Goal: Transaction & Acquisition: Purchase product/service

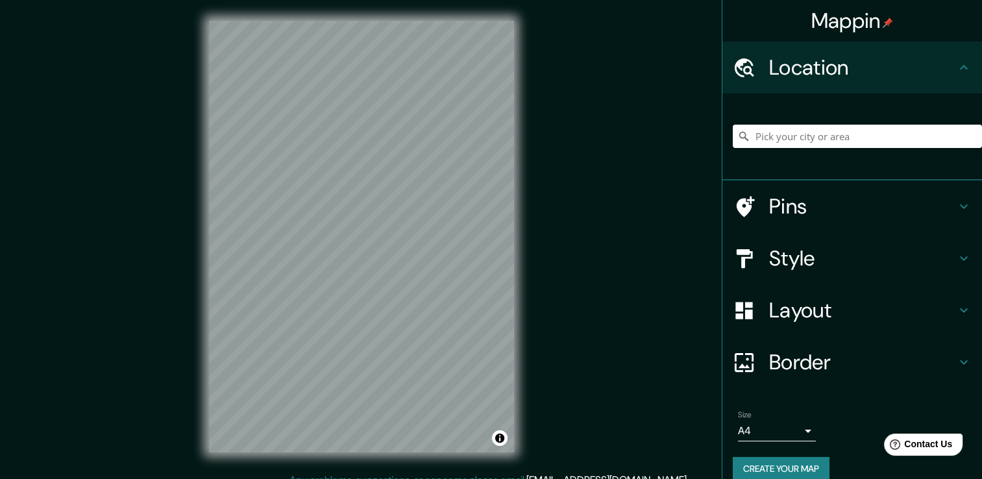
click at [583, 246] on div "Mappin Location Pins Style Layout Border Choose a border. Hint : you can make l…" at bounding box center [491, 246] width 982 height 493
click at [810, 136] on input "Pick your city or area" at bounding box center [857, 136] width 249 height 23
click at [796, 136] on input "Pick your city or area" at bounding box center [857, 136] width 249 height 23
click at [858, 136] on input "[GEOGRAPHIC_DATA]" at bounding box center [857, 136] width 249 height 23
click at [829, 262] on h4 "Style" at bounding box center [862, 258] width 187 height 26
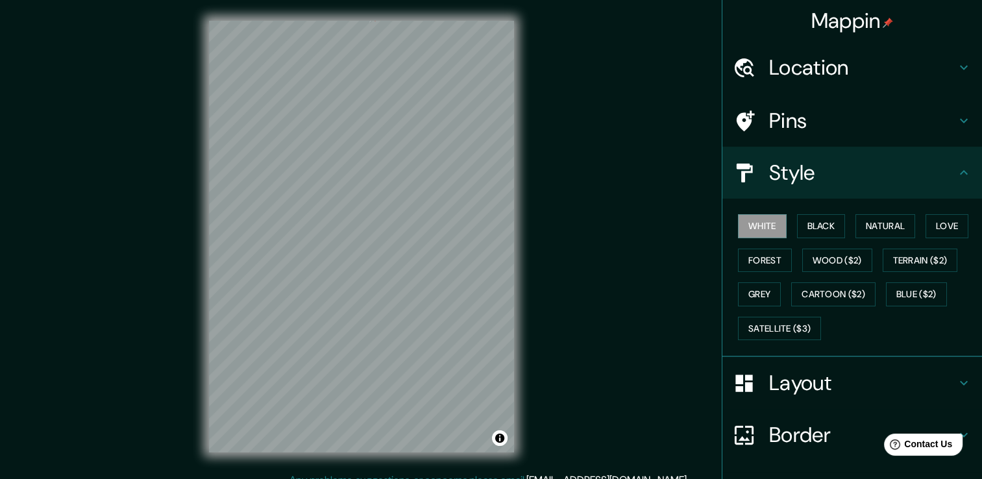
click at [829, 262] on button "Wood ($2)" at bounding box center [837, 261] width 70 height 24
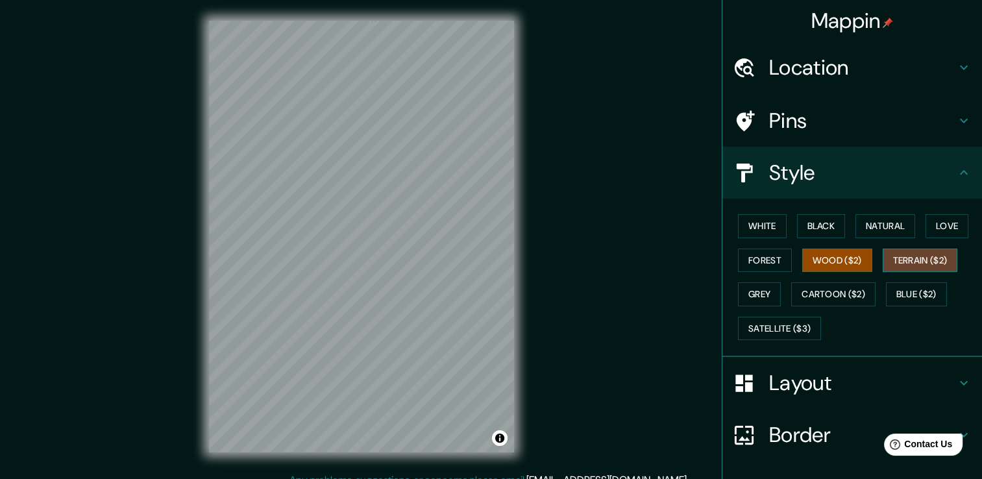
click at [905, 270] on button "Terrain ($2)" at bounding box center [920, 261] width 75 height 24
click at [833, 295] on button "Cartoon ($2)" at bounding box center [833, 294] width 84 height 24
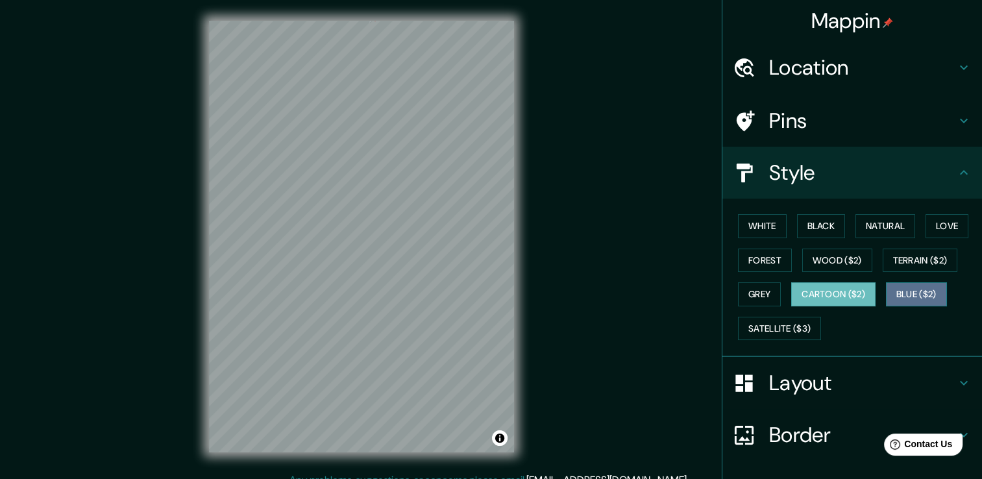
click at [924, 283] on button "Blue ($2)" at bounding box center [916, 294] width 61 height 24
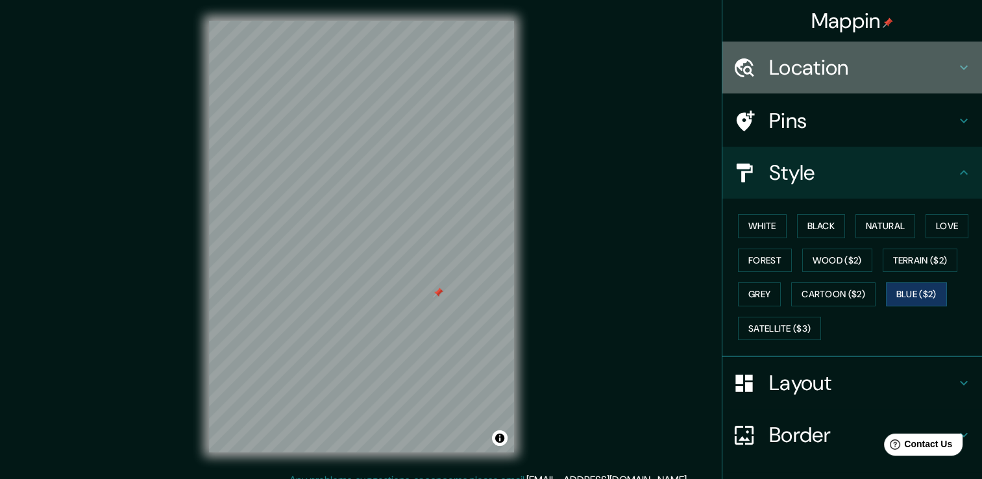
click at [877, 53] on div "Location" at bounding box center [852, 68] width 260 height 52
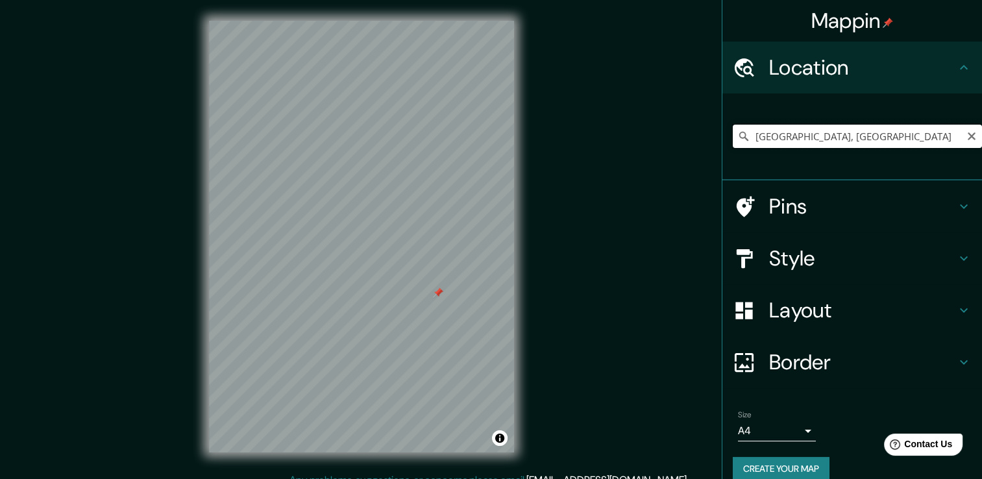
click at [825, 131] on input "[GEOGRAPHIC_DATA], [GEOGRAPHIC_DATA]" at bounding box center [857, 136] width 249 height 23
click at [921, 141] on input "[GEOGRAPHIC_DATA], [GEOGRAPHIC_DATA]" at bounding box center [857, 136] width 249 height 23
click at [866, 142] on input "[GEOGRAPHIC_DATA], [GEOGRAPHIC_DATA]" at bounding box center [857, 136] width 249 height 23
drag, startPoint x: 867, startPoint y: 134, endPoint x: 827, endPoint y: 134, distance: 40.2
click at [827, 134] on input "[GEOGRAPHIC_DATA], [GEOGRAPHIC_DATA]" at bounding box center [857, 136] width 249 height 23
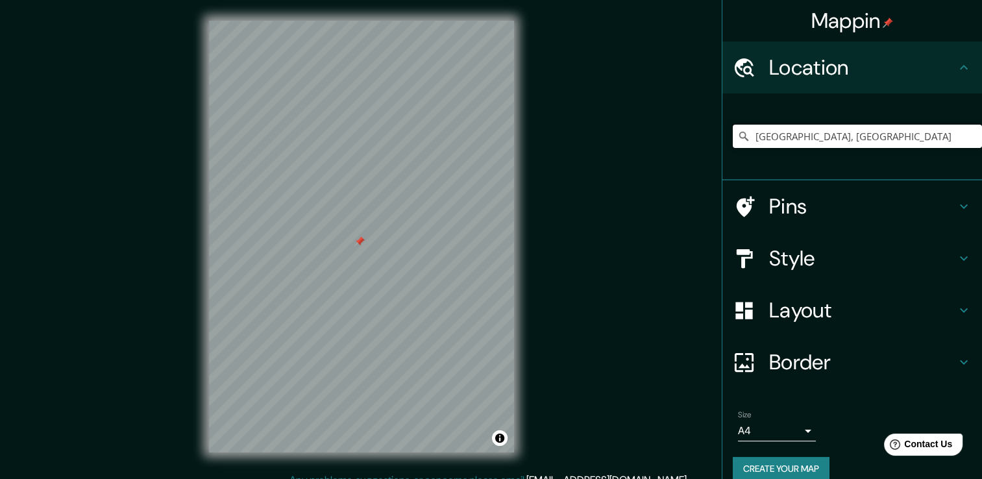
drag, startPoint x: 872, startPoint y: 135, endPoint x: 683, endPoint y: 147, distance: 189.2
click at [683, 147] on div "Mappin Location [GEOGRAPHIC_DATA], [GEOGRAPHIC_DATA] [GEOGRAPHIC_DATA] [GEOGRAP…" at bounding box center [491, 246] width 982 height 493
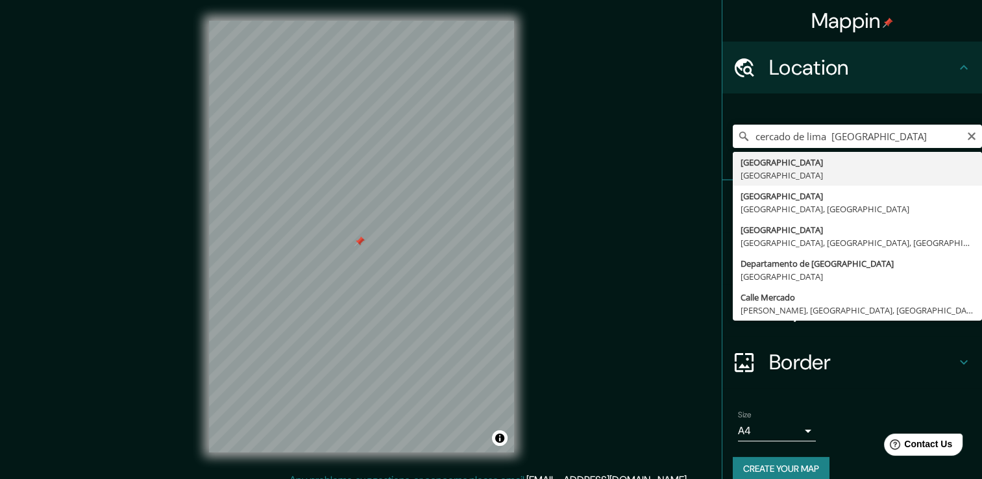
type input "[GEOGRAPHIC_DATA], [GEOGRAPHIC_DATA]"
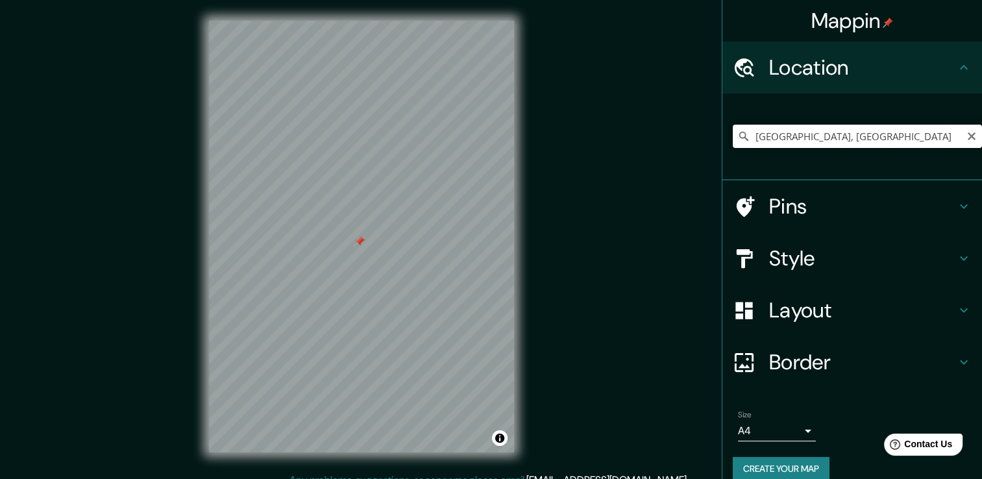
click at [942, 127] on input "[GEOGRAPHIC_DATA], [GEOGRAPHIC_DATA]" at bounding box center [857, 136] width 249 height 23
click at [753, 201] on div at bounding box center [751, 206] width 36 height 23
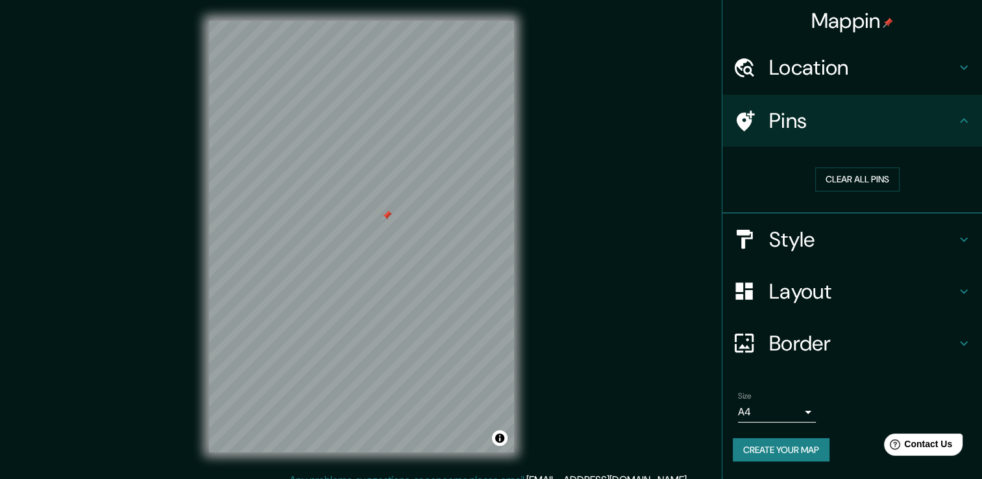
click at [831, 234] on h4 "Style" at bounding box center [862, 239] width 187 height 26
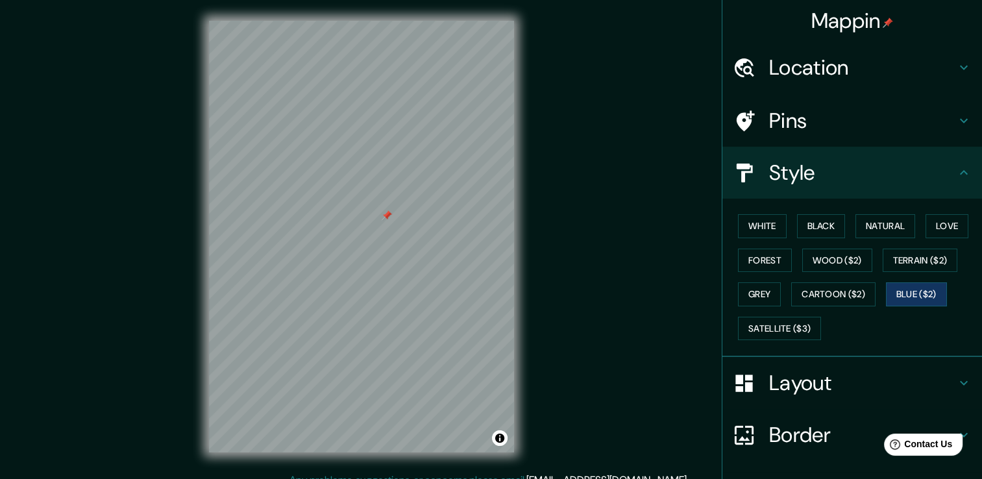
click at [797, 401] on div "Layout" at bounding box center [852, 383] width 260 height 52
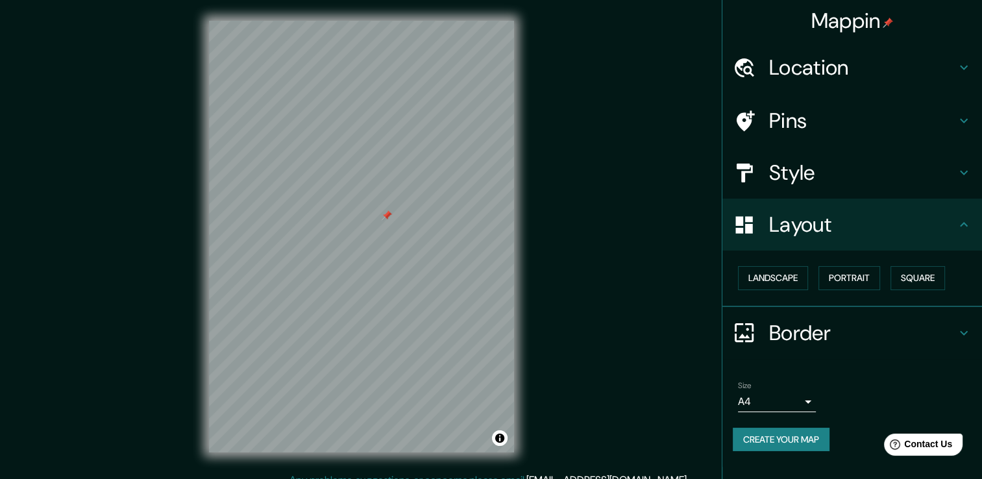
click at [815, 178] on h4 "Style" at bounding box center [862, 173] width 187 height 26
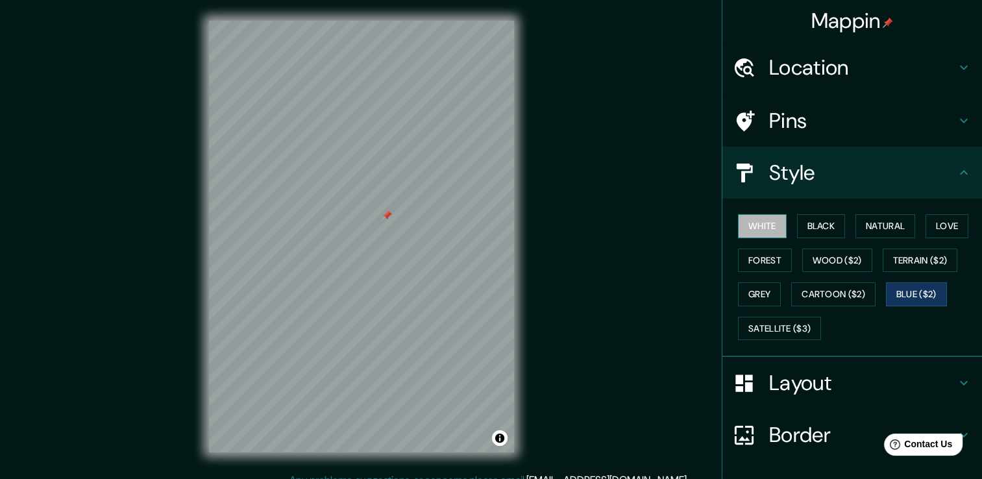
click at [742, 232] on button "White" at bounding box center [762, 226] width 49 height 24
click at [822, 229] on button "Black" at bounding box center [821, 226] width 49 height 24
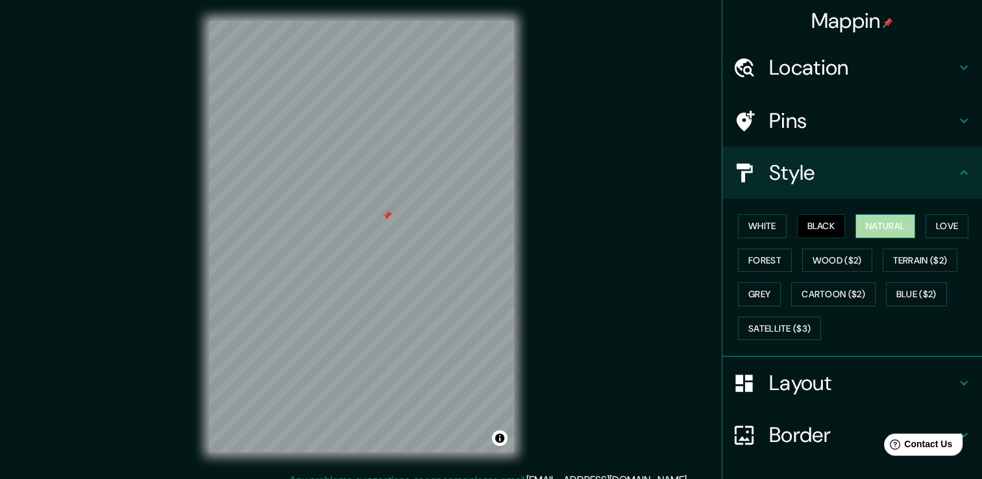
click at [866, 228] on button "Natural" at bounding box center [885, 226] width 60 height 24
click at [925, 226] on button "Love" at bounding box center [946, 226] width 43 height 24
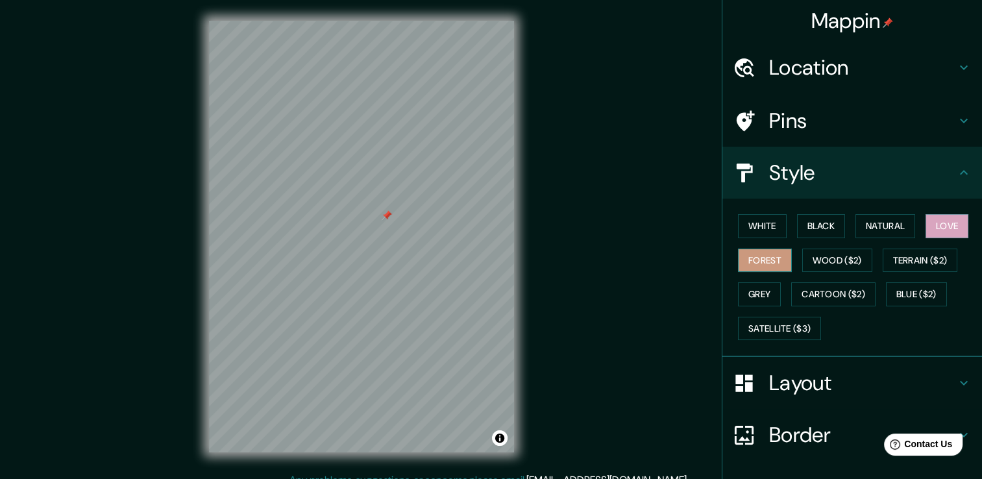
click at [757, 255] on button "Forest" at bounding box center [765, 261] width 54 height 24
click at [825, 260] on button "Wood ($2)" at bounding box center [837, 261] width 70 height 24
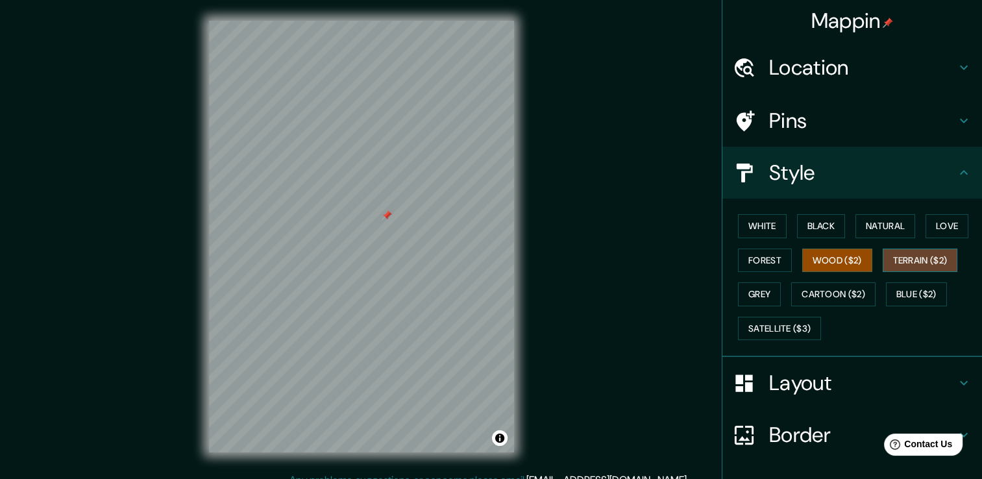
click at [925, 264] on button "Terrain ($2)" at bounding box center [920, 261] width 75 height 24
click at [742, 290] on button "Grey" at bounding box center [759, 294] width 43 height 24
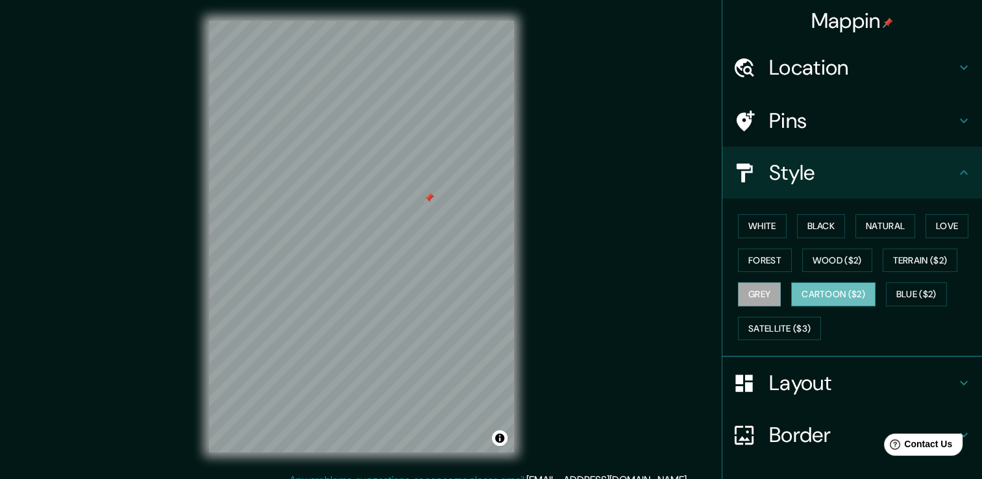
click at [820, 297] on button "Cartoon ($2)" at bounding box center [833, 294] width 84 height 24
click at [900, 286] on button "Blue ($2)" at bounding box center [916, 294] width 61 height 24
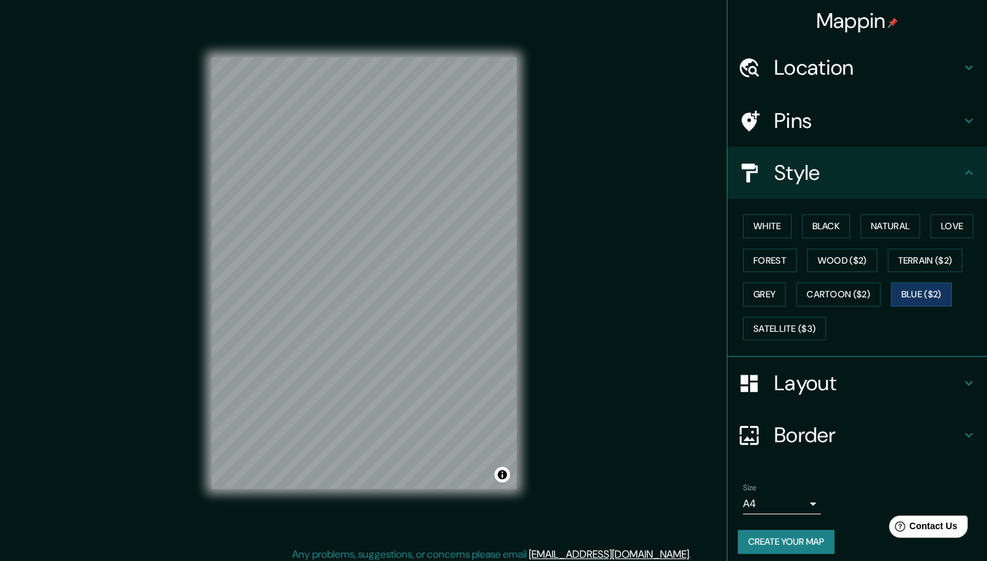
click at [520, 478] on p "Any problems, suggestions, or concerns please email [EMAIL_ADDRESS][DOMAIN_NAME…" at bounding box center [491, 554] width 399 height 16
click at [553, 291] on div "Mappin Location [GEOGRAPHIC_DATA], [GEOGRAPHIC_DATA] Pins Style White Black Nat…" at bounding box center [493, 283] width 987 height 567
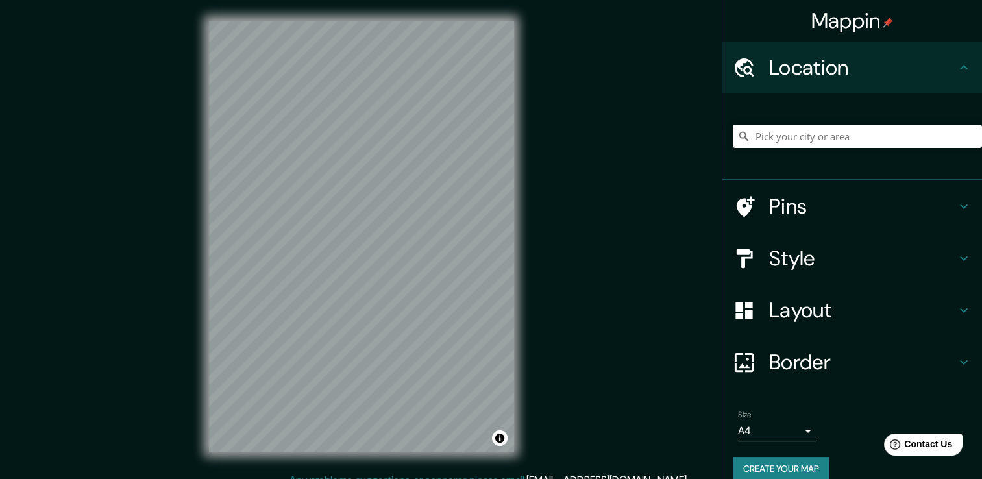
click at [805, 218] on h4 "Pins" at bounding box center [862, 206] width 187 height 26
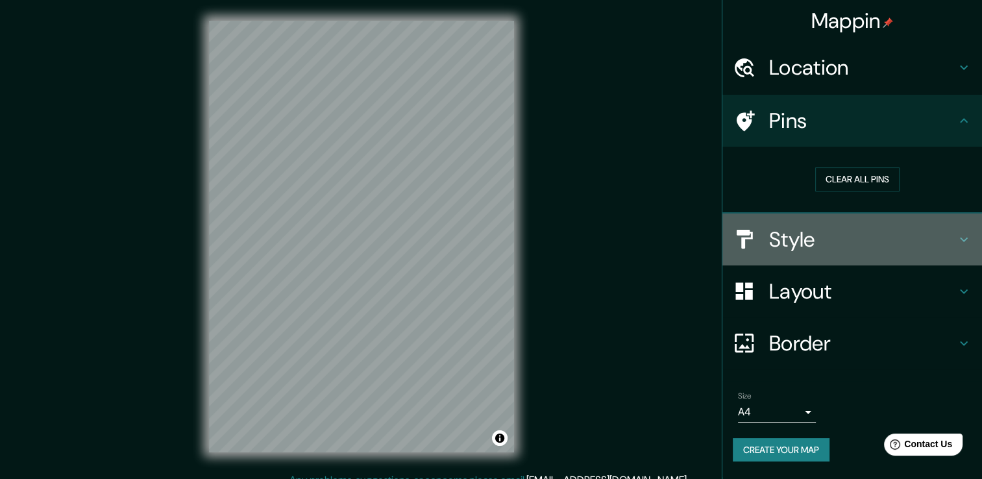
click at [803, 262] on div "Style" at bounding box center [852, 239] width 260 height 52
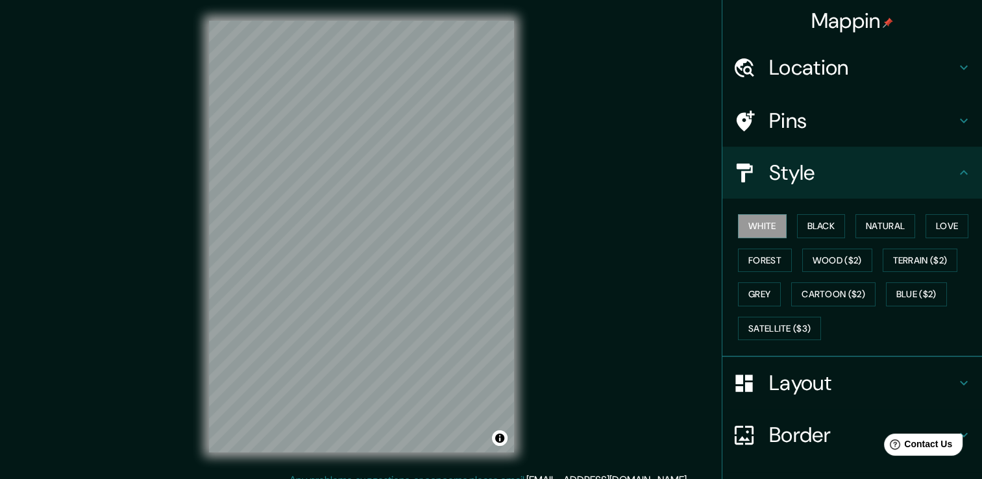
click at [909, 232] on div "White Black Natural Love Forest Wood ($2) Terrain ($2) Grey Cartoon ($2) Blue (…" at bounding box center [857, 277] width 249 height 136
click at [888, 221] on button "Natural" at bounding box center [885, 226] width 60 height 24
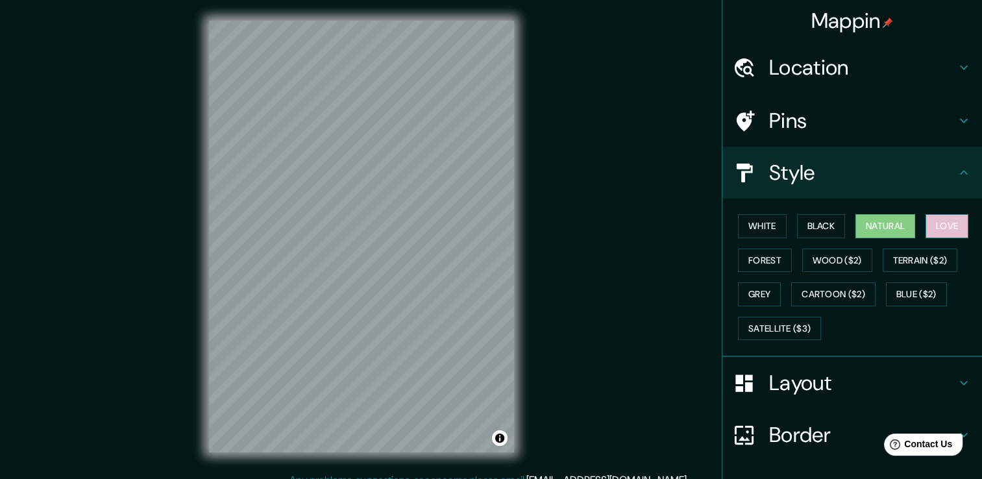
click at [929, 219] on button "Love" at bounding box center [946, 226] width 43 height 24
click at [754, 261] on button "Forest" at bounding box center [765, 261] width 54 height 24
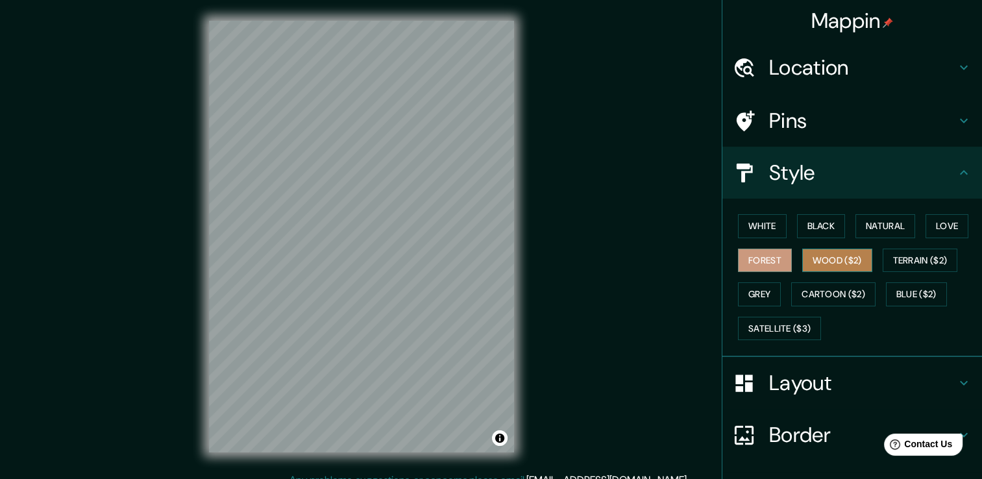
click at [839, 266] on button "Wood ($2)" at bounding box center [837, 261] width 70 height 24
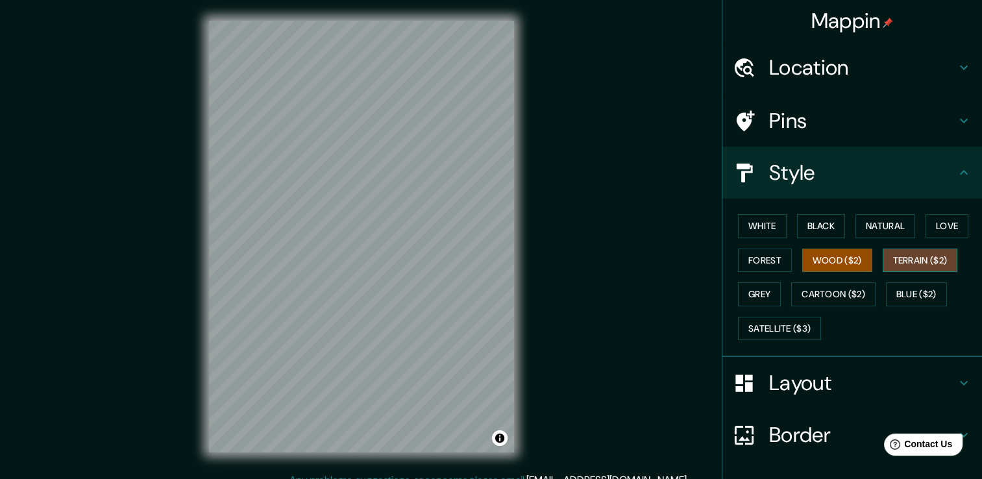
click at [890, 258] on button "Terrain ($2)" at bounding box center [920, 261] width 75 height 24
click at [751, 298] on button "Grey" at bounding box center [759, 294] width 43 height 24
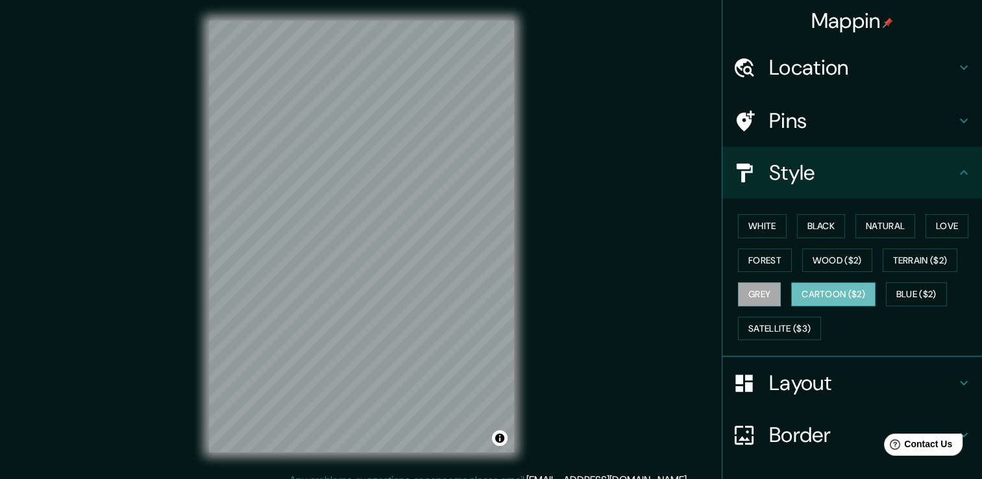
click at [841, 286] on button "Cartoon ($2)" at bounding box center [833, 294] width 84 height 24
click at [811, 80] on h4 "Location" at bounding box center [862, 68] width 187 height 26
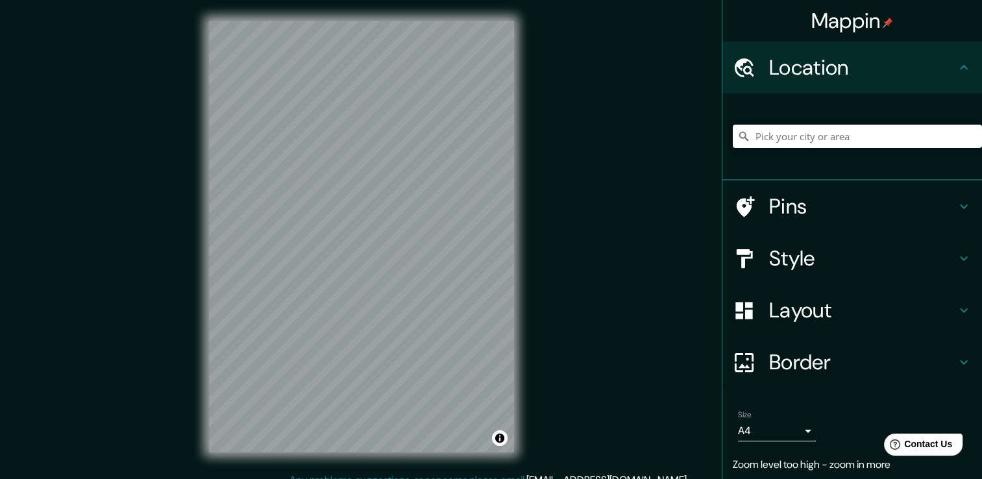
click at [940, 127] on input "Pick your city or area" at bounding box center [857, 136] width 249 height 23
type input "[GEOGRAPHIC_DATA]"
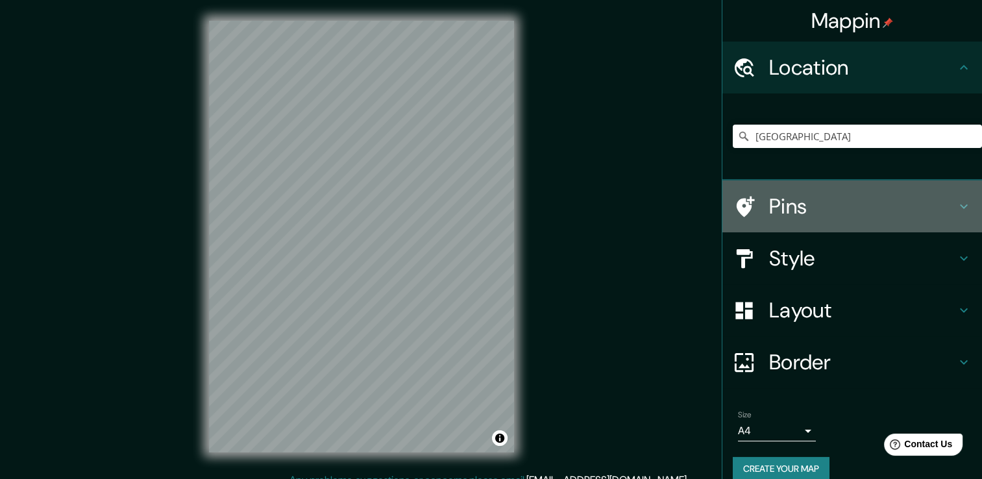
click at [940, 199] on h4 "Pins" at bounding box center [862, 206] width 187 height 26
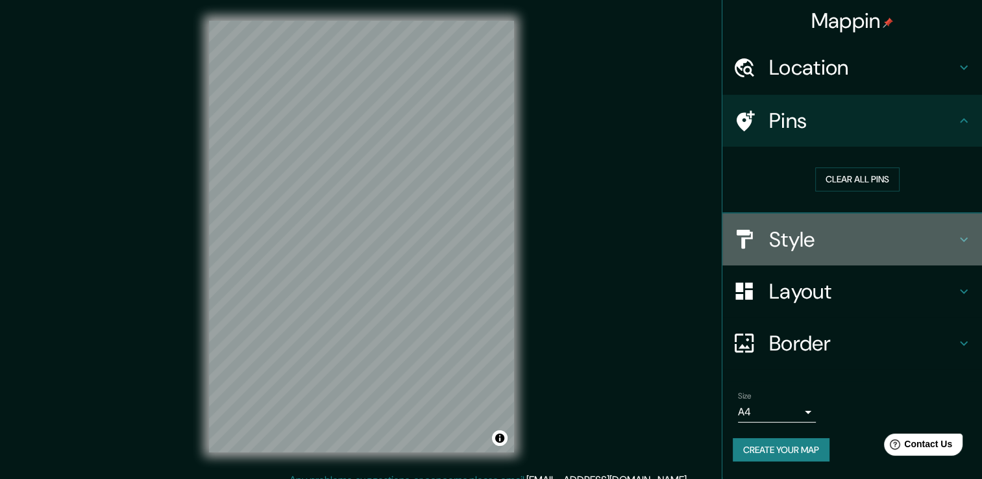
click at [851, 233] on h4 "Style" at bounding box center [862, 239] width 187 height 26
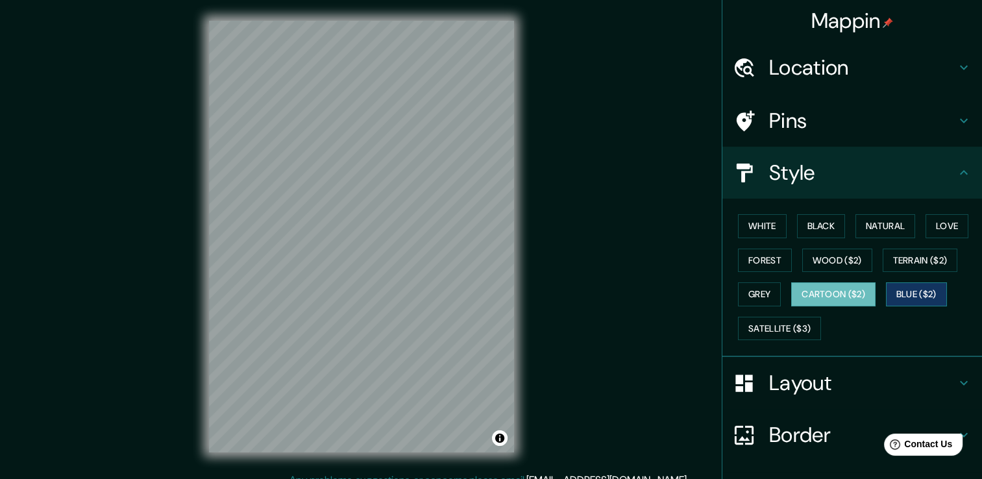
click at [903, 294] on button "Blue ($2)" at bounding box center [916, 294] width 61 height 24
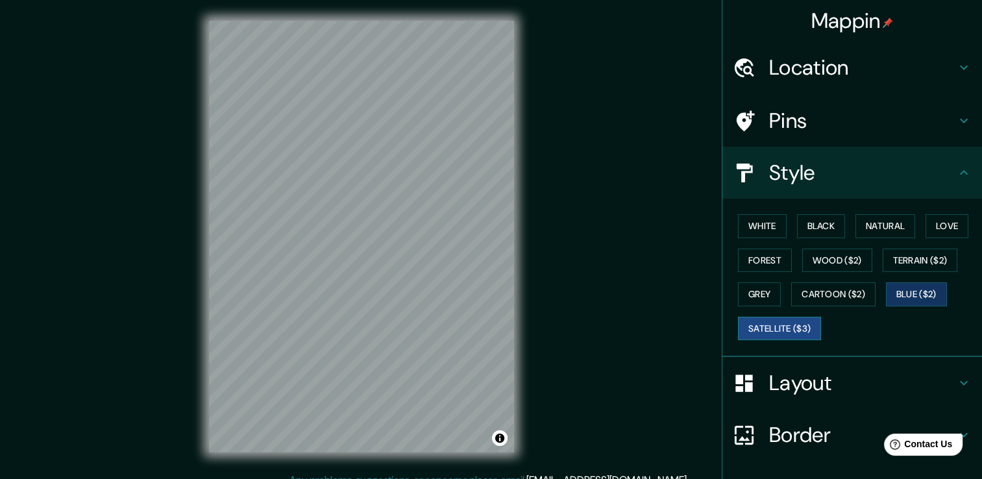
click at [792, 328] on button "Satellite ($3)" at bounding box center [779, 329] width 83 height 24
click at [766, 293] on button "Grey" at bounding box center [759, 294] width 43 height 24
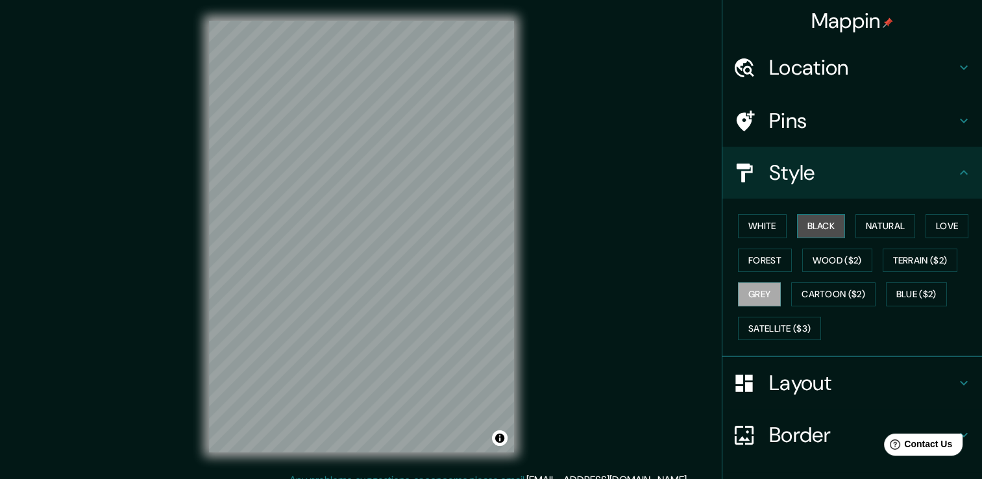
click at [811, 232] on button "Black" at bounding box center [821, 226] width 49 height 24
